Goal: Transaction & Acquisition: Purchase product/service

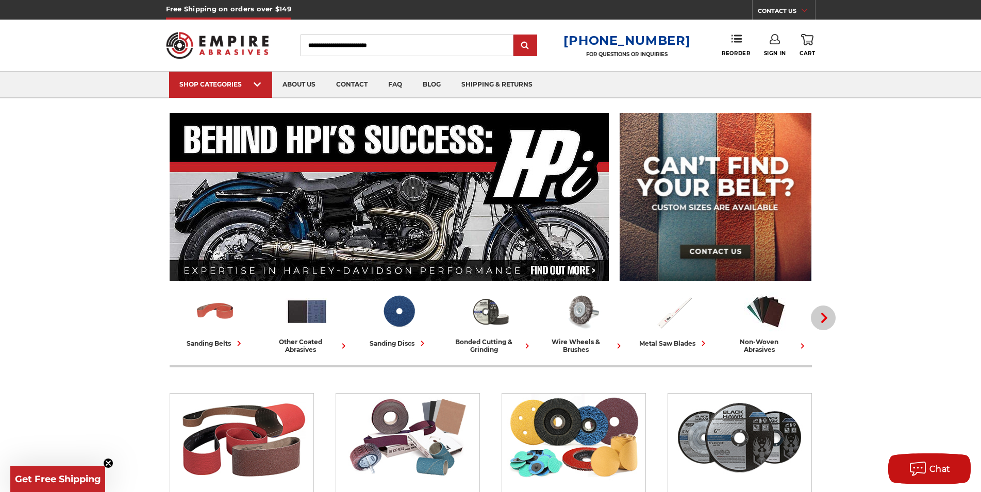
click at [827, 315] on icon "button" at bounding box center [824, 318] width 10 height 10
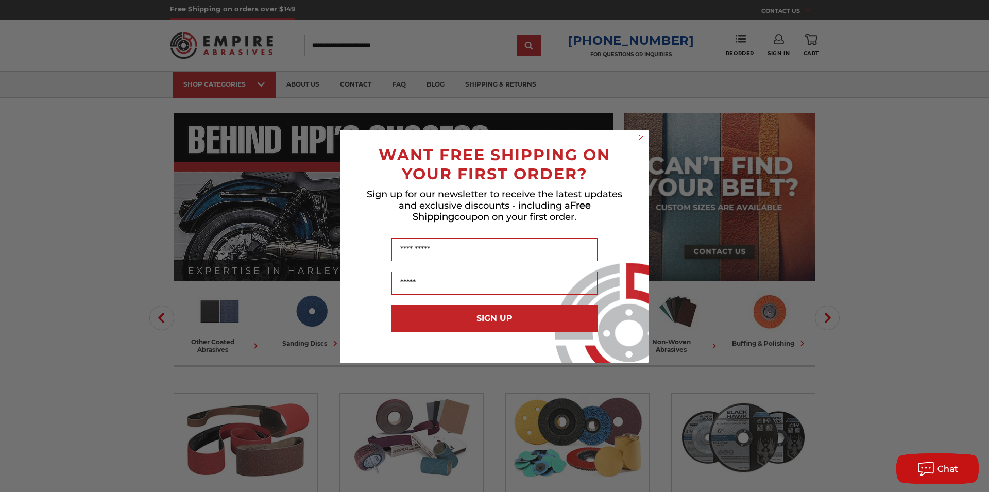
click at [573, 342] on div "SIGN UP" at bounding box center [494, 326] width 289 height 53
click at [643, 140] on circle "Close dialog" at bounding box center [642, 137] width 10 height 10
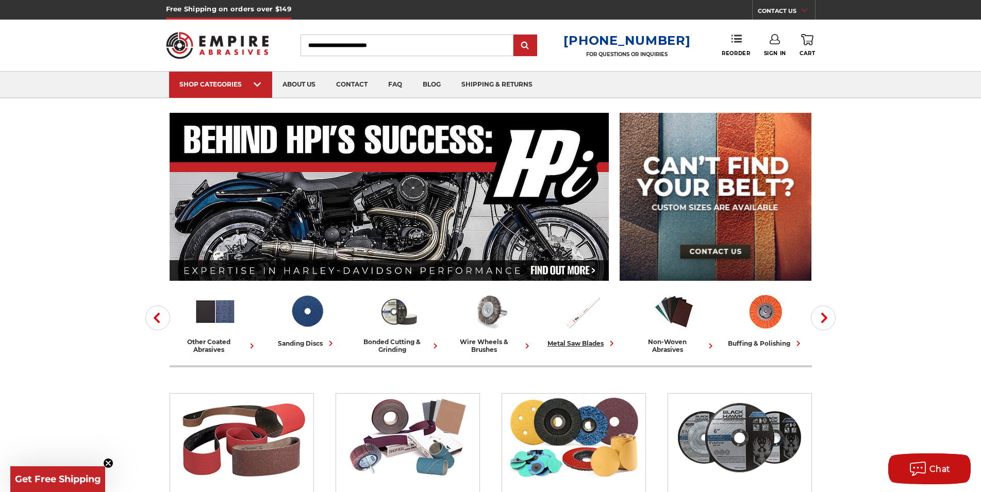
click at [581, 343] on div "metal saw blades" at bounding box center [582, 343] width 70 height 11
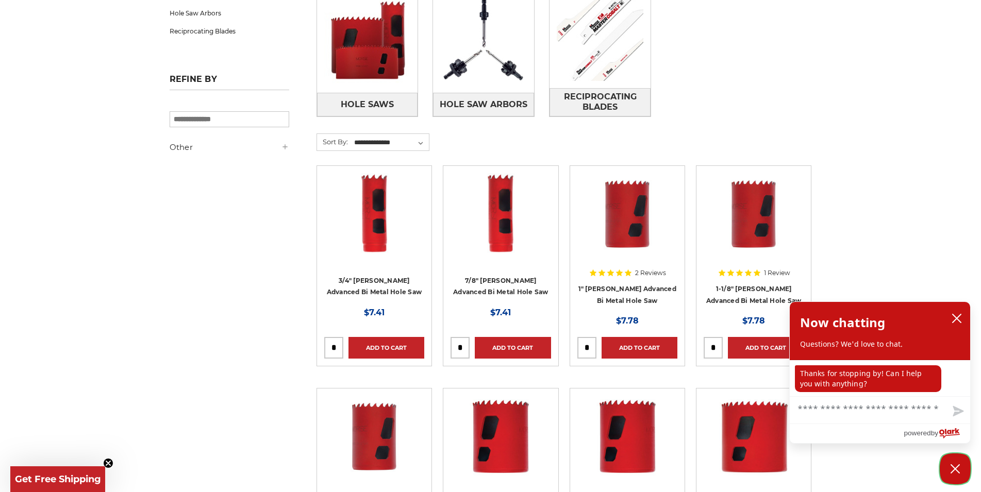
click at [954, 467] on icon "Close Chatbox" at bounding box center [955, 469] width 10 height 26
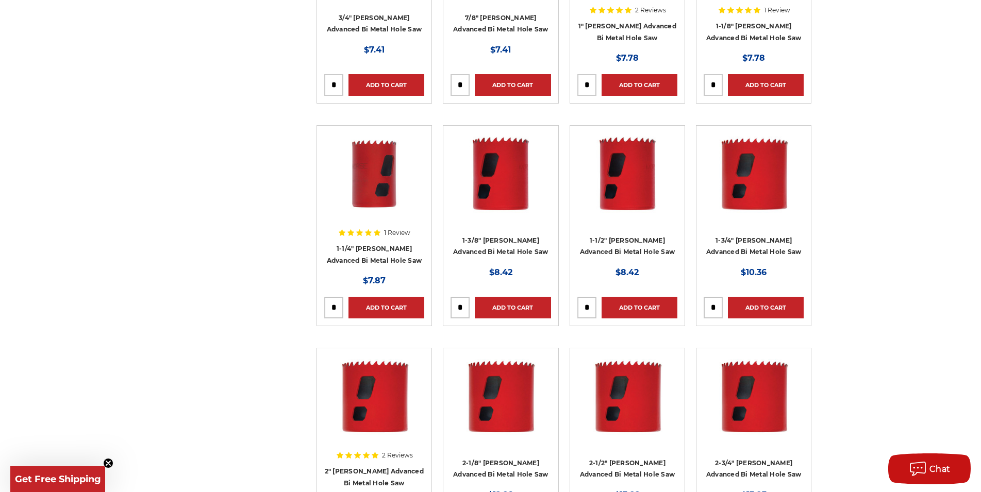
scroll to position [683, 0]
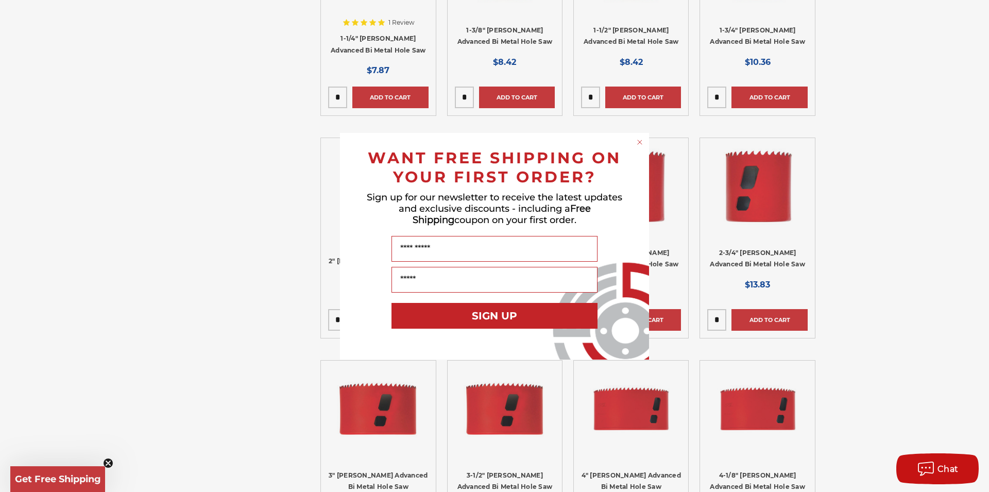
click at [638, 144] on icon "Close dialog" at bounding box center [640, 142] width 10 height 10
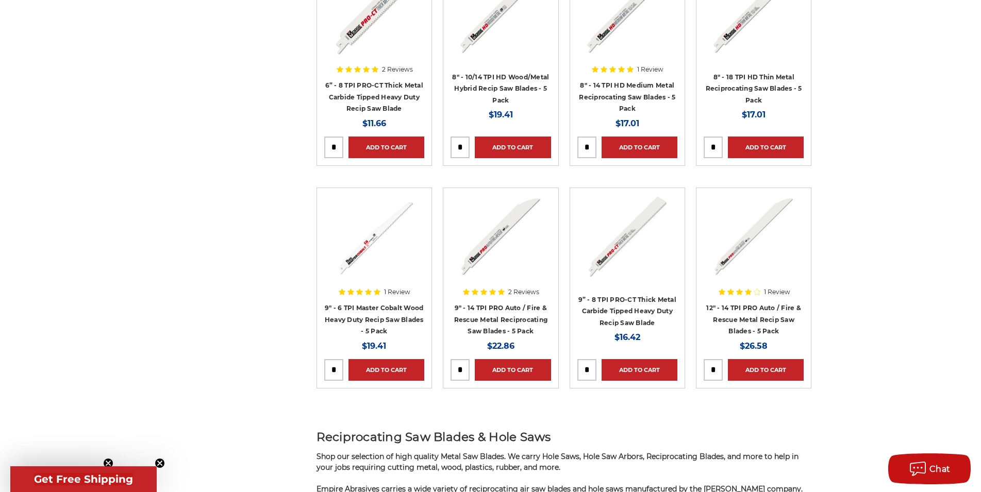
scroll to position [2313, 0]
